Goal: Task Accomplishment & Management: Use online tool/utility

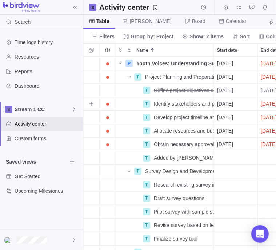
scroll to position [187, 187]
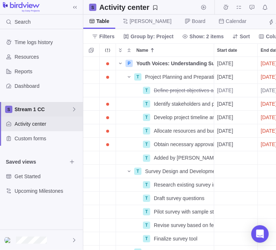
click at [59, 107] on span "Stream 1 CC" at bounding box center [43, 109] width 57 height 7
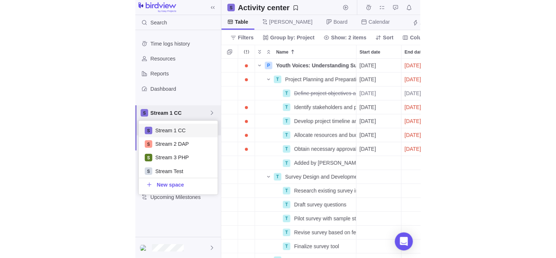
scroll to position [66, 71]
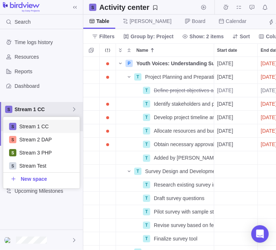
click at [194, 77] on body "Search Time logs history Resources Reports Dashboard Stream 1 CC Activity cente…" at bounding box center [138, 125] width 276 height 250
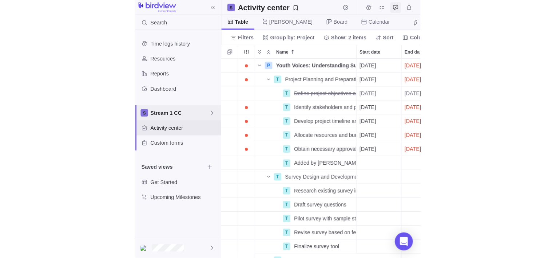
scroll to position [195, 467]
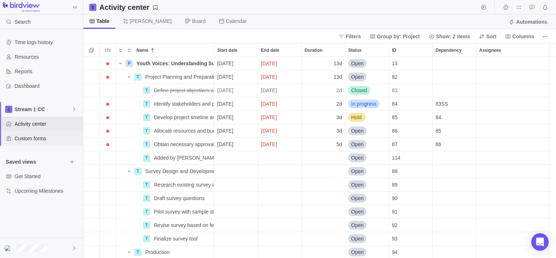
click at [42, 138] on span "Custom forms" at bounding box center [48, 138] width 66 height 7
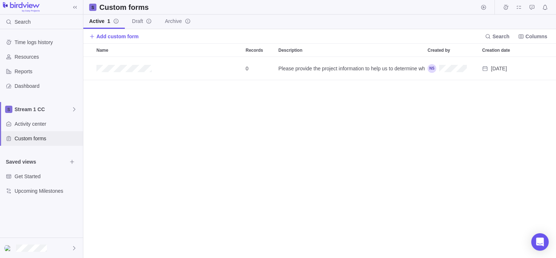
scroll to position [195, 467]
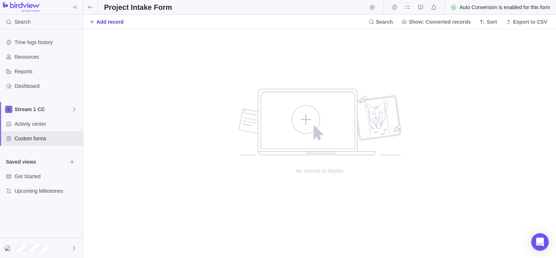
click at [107, 24] on span "Add record" at bounding box center [109, 21] width 27 height 7
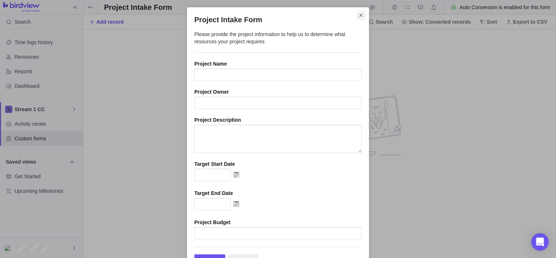
click at [276, 15] on icon "Close" at bounding box center [361, 15] width 6 height 6
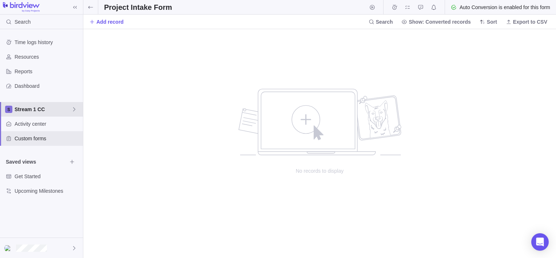
click at [41, 108] on span "Stream 1 CC" at bounding box center [43, 109] width 57 height 7
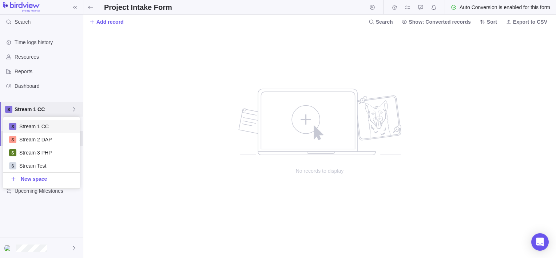
scroll to position [66, 71]
click at [39, 153] on span "Stream 3 PHP" at bounding box center [46, 152] width 55 height 7
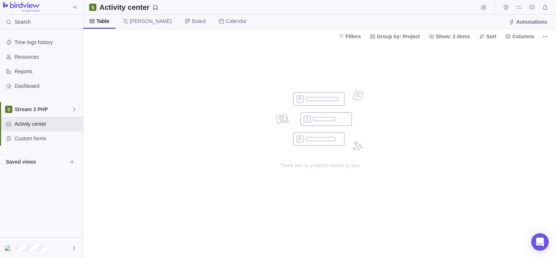
click at [170, 78] on div "There are no projects visible to you" at bounding box center [319, 150] width 473 height 214
click at [276, 36] on icon "More actions" at bounding box center [547, 36] width 1 height 1
click at [33, 143] on body "Search Time logs history Resources Reports Dashboard Stream 3 PHP Activity cent…" at bounding box center [278, 129] width 556 height 258
click at [33, 139] on span "Custom forms" at bounding box center [48, 138] width 66 height 7
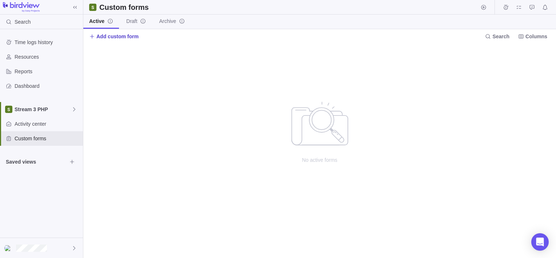
click at [125, 37] on span "Add custom form" at bounding box center [117, 36] width 42 height 7
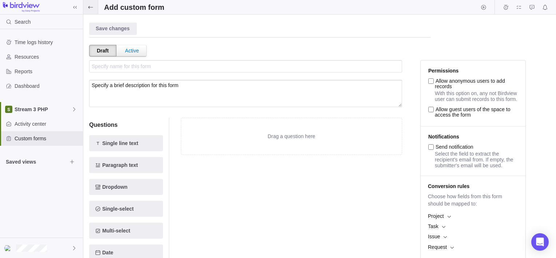
click at [91, 6] on icon at bounding box center [91, 7] width 6 height 6
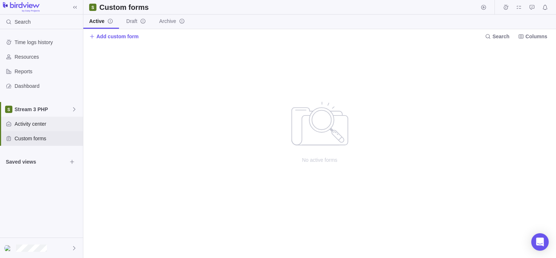
click at [35, 123] on span "Activity center" at bounding box center [48, 123] width 66 height 7
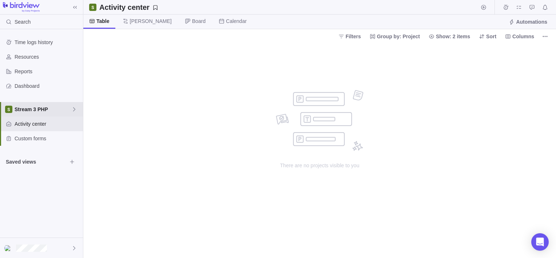
click at [73, 108] on icon at bounding box center [74, 109] width 6 height 6
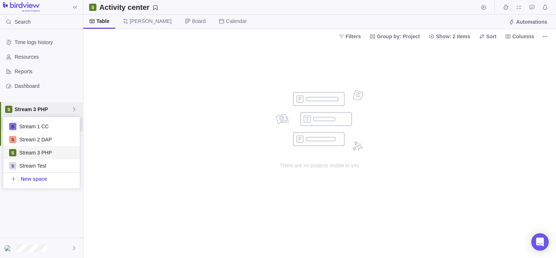
scroll to position [66, 71]
click at [36, 154] on span "Stream 3 PHP" at bounding box center [46, 152] width 55 height 7
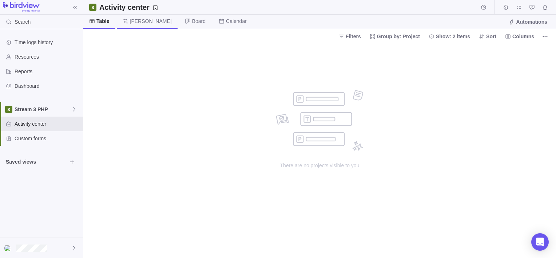
click at [131, 22] on span "[PERSON_NAME]" at bounding box center [151, 20] width 42 height 7
click at [46, 55] on span "Resources" at bounding box center [48, 56] width 66 height 7
